Goal: Information Seeking & Learning: Learn about a topic

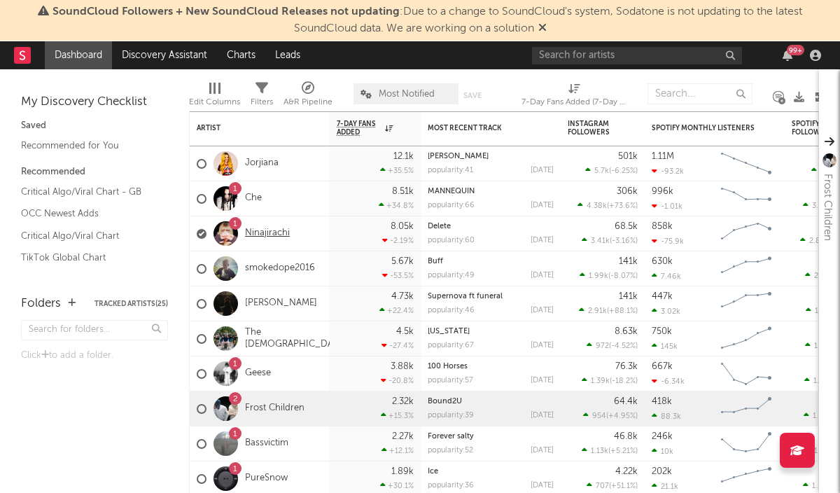
click at [254, 232] on link "Ninajirachi" at bounding box center [267, 234] width 45 height 12
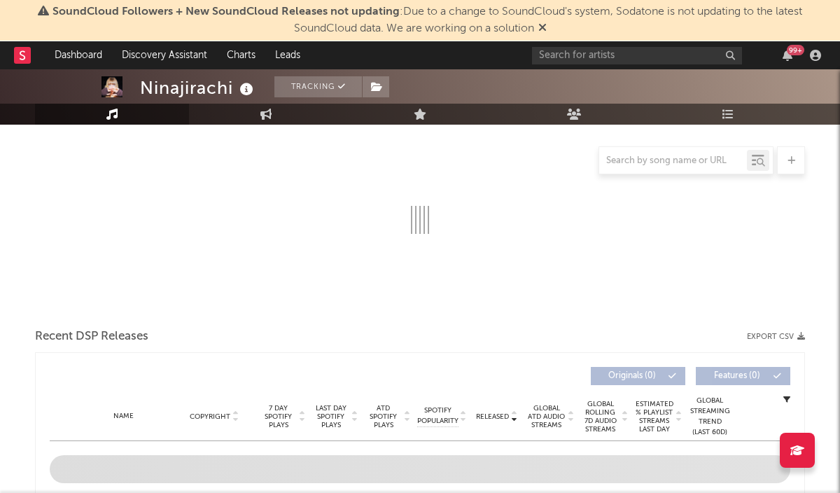
select select "6m"
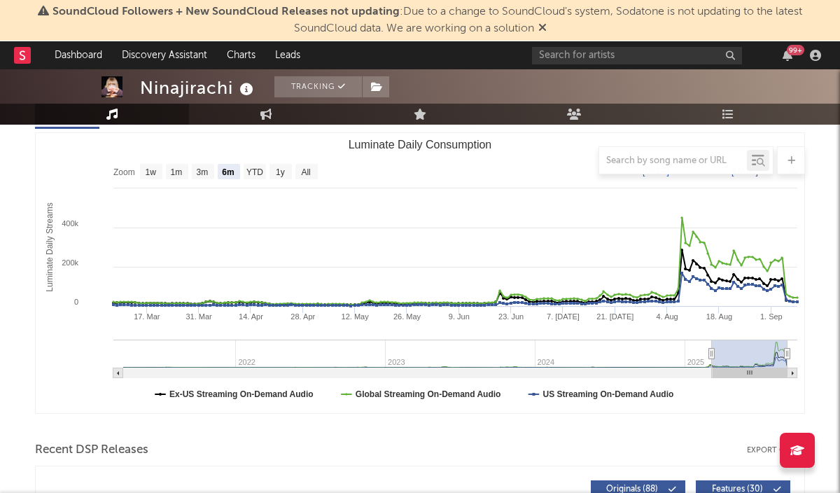
scroll to position [177, 0]
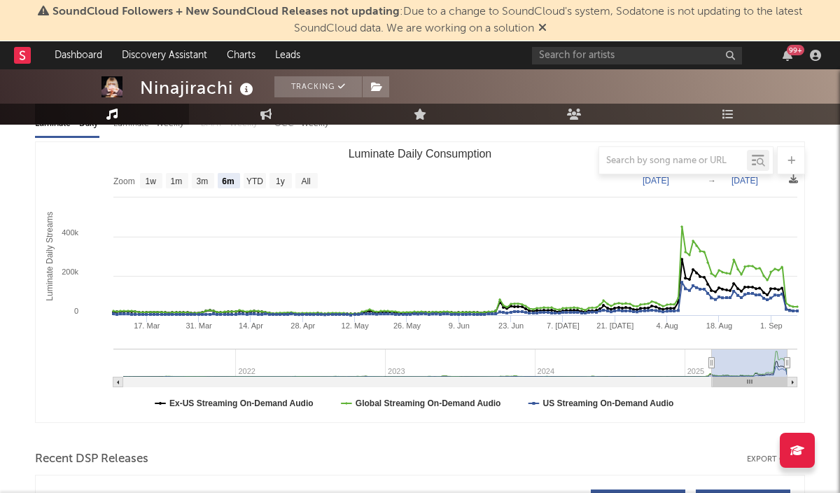
click at [25, 62] on rect at bounding box center [22, 55] width 17 height 17
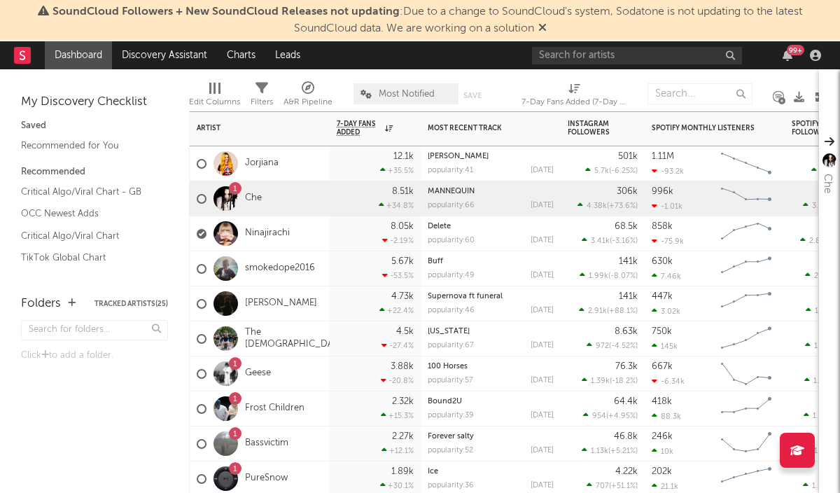
click at [242, 199] on div "1" at bounding box center [226, 198] width 39 height 25
click at [244, 200] on div "1" at bounding box center [226, 198] width 39 height 25
click at [262, 197] on div "1 Che" at bounding box center [260, 198] width 140 height 35
click at [258, 197] on link "Che" at bounding box center [253, 199] width 17 height 12
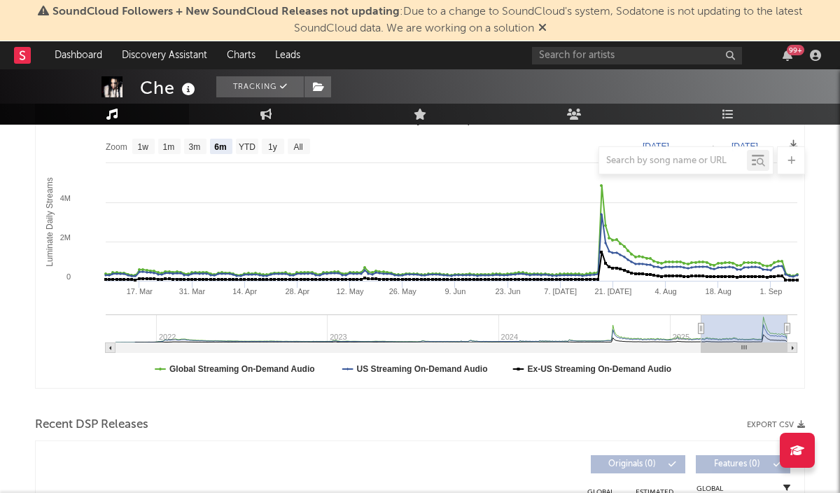
select select "6m"
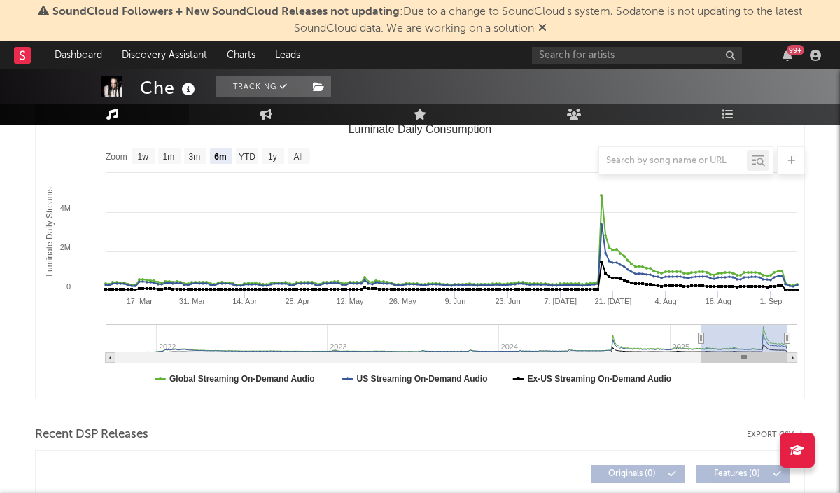
scroll to position [207, 0]
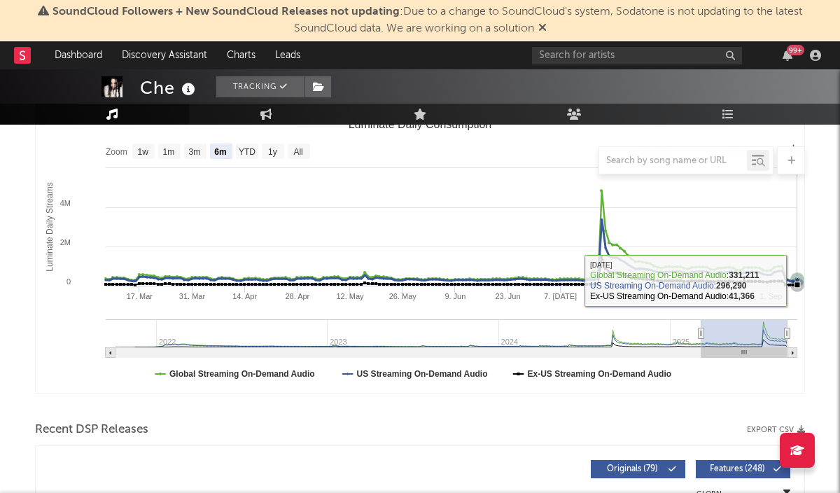
click at [798, 281] on icon "Luminate Daily Consumption" at bounding box center [798, 285] width 14 height 14
